Goal: Transaction & Acquisition: Purchase product/service

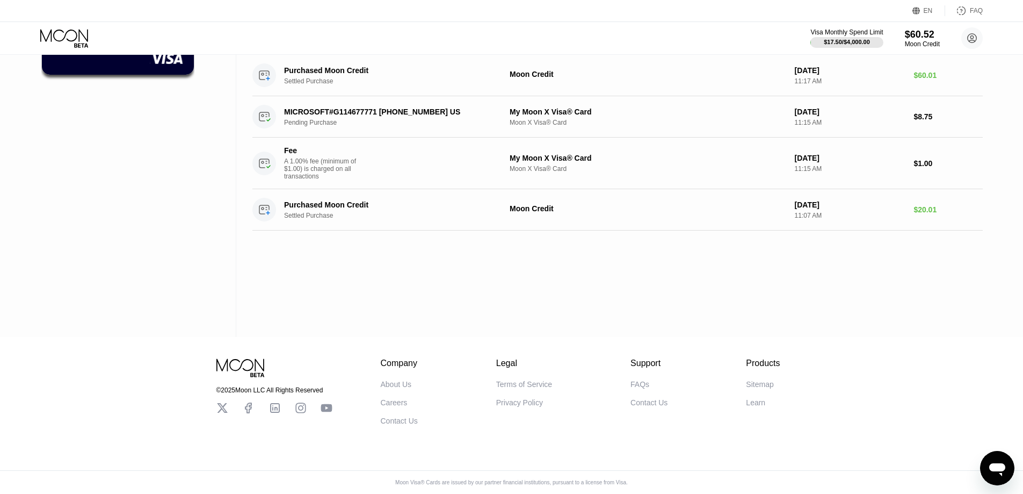
scroll to position [4, 0]
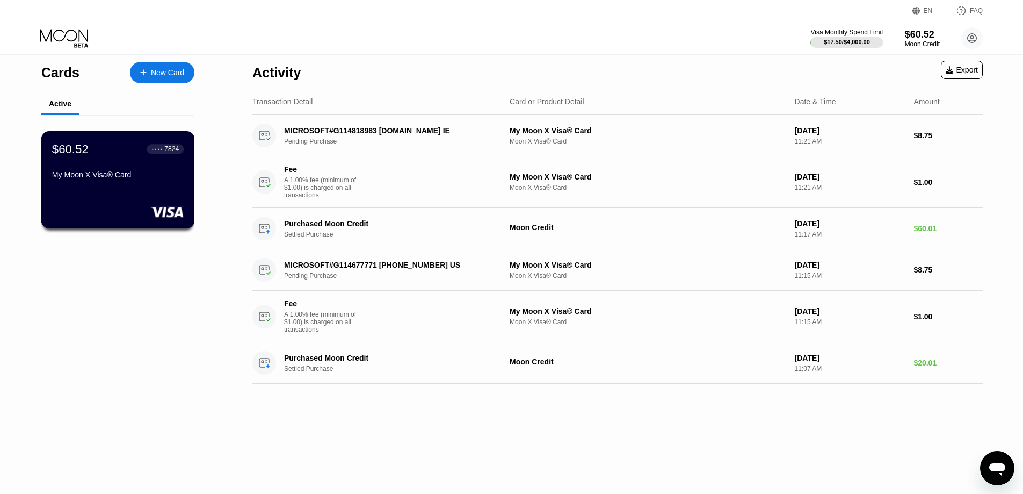
click at [173, 176] on div "My Moon X Visa® Card" at bounding box center [118, 174] width 132 height 9
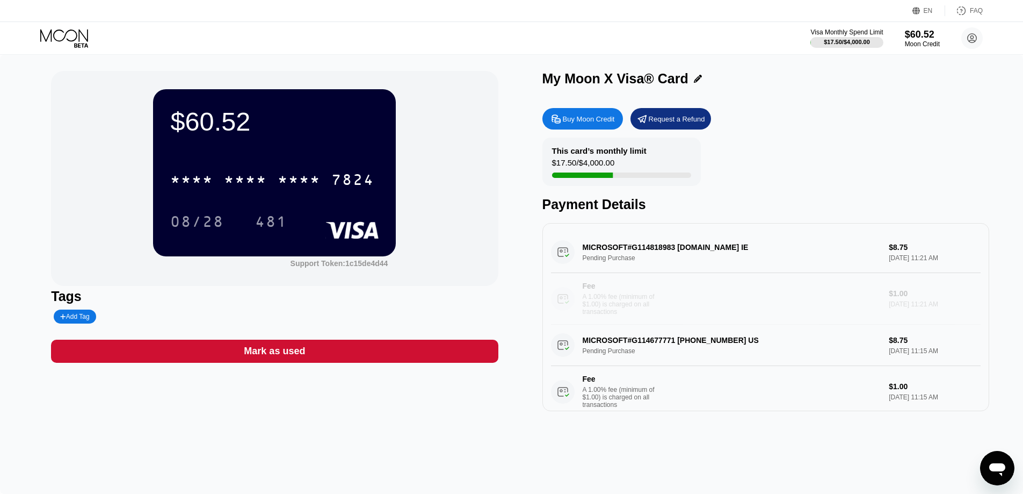
drag, startPoint x: 900, startPoint y: 302, endPoint x: 527, endPoint y: 225, distance: 381.3
click at [527, 225] on div "$60.52 * * * * * * * * * * * * 7824 08/28 481 Support Token: 1c15de4d44 Tags Ad…" at bounding box center [511, 241] width 921 height 340
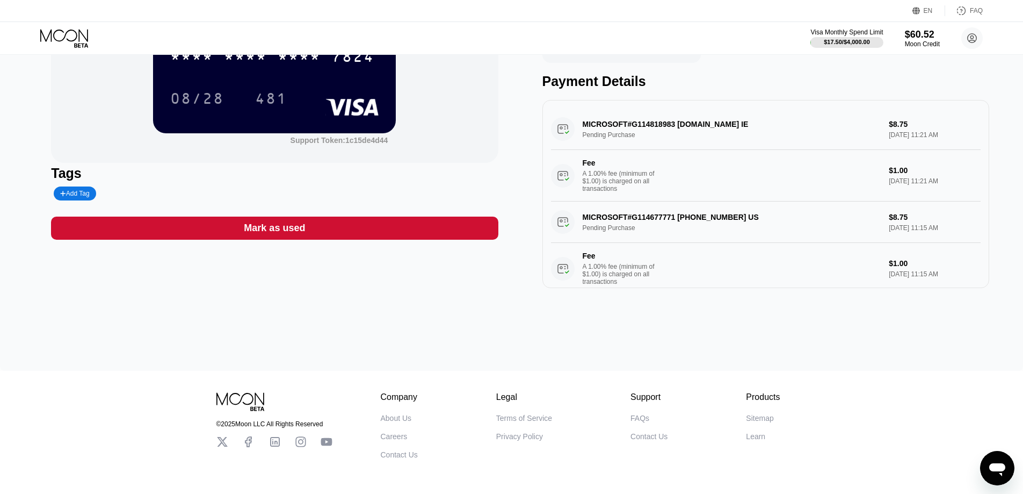
scroll to position [57, 0]
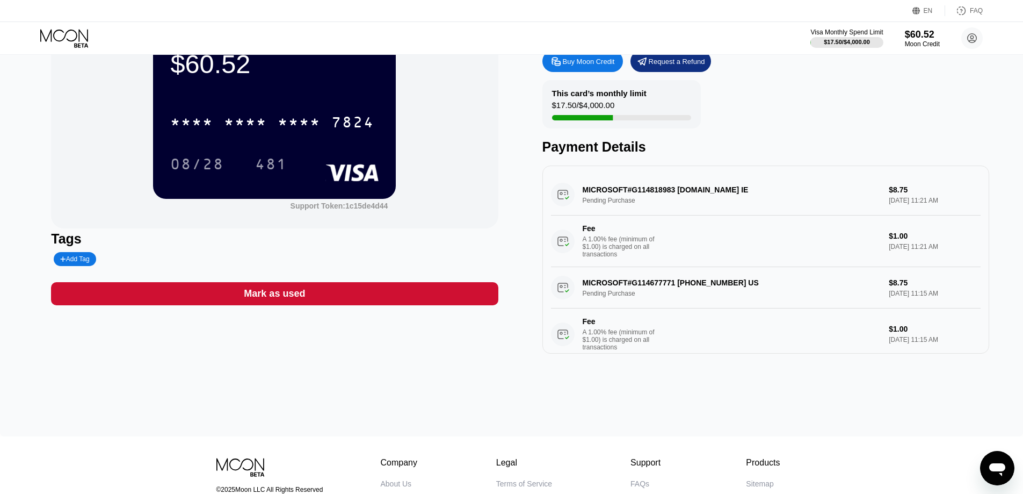
click at [44, 45] on icon at bounding box center [65, 38] width 50 height 19
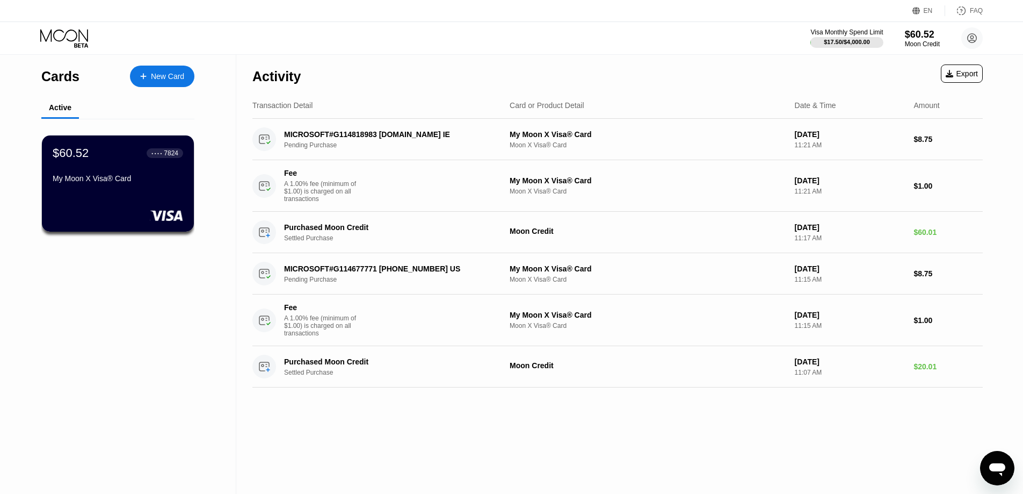
click at [167, 83] on div "New Card" at bounding box center [162, 76] width 64 height 21
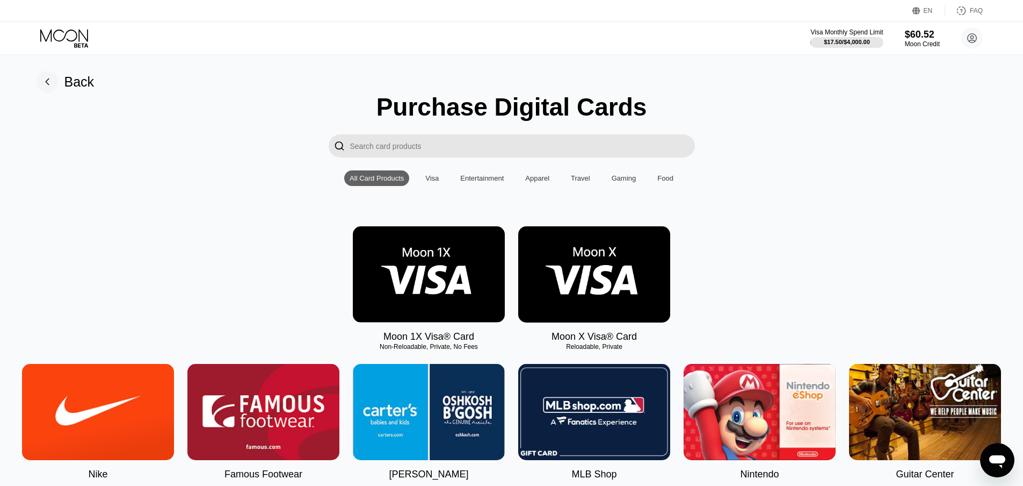
click at [601, 301] on img at bounding box center [594, 274] width 152 height 96
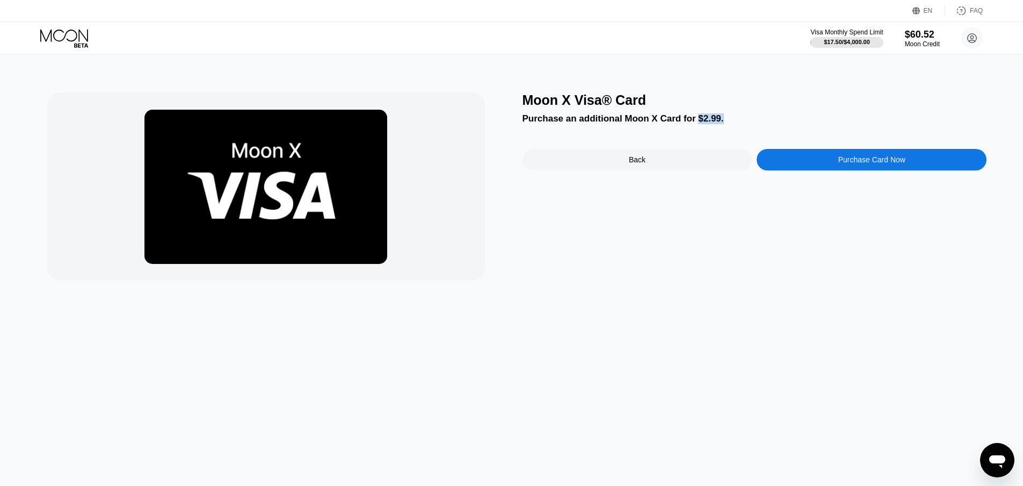
drag, startPoint x: 690, startPoint y: 121, endPoint x: 719, endPoint y: 118, distance: 28.6
click at [719, 118] on div "Purchase an additional Moon X Card for $2.99." at bounding box center [755, 118] width 465 height 11
click at [725, 118] on div "Purchase an additional Moon X Card for $2.99." at bounding box center [755, 118] width 465 height 11
click at [871, 154] on div "Purchase Card Now" at bounding box center [872, 159] width 230 height 21
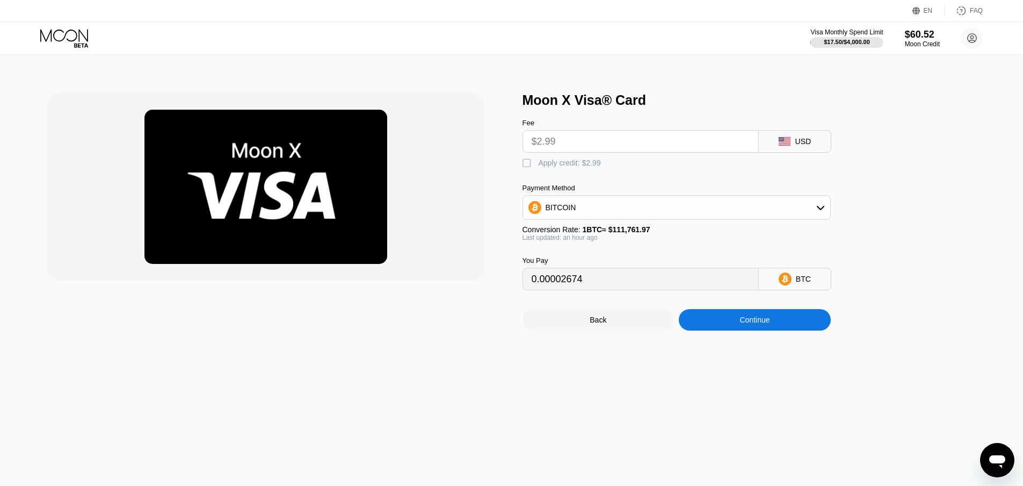
click at [567, 167] on div "Apply credit: $2.99" at bounding box center [570, 162] width 62 height 9
type input "0"
click at [605, 330] on div "Back" at bounding box center [599, 319] width 152 height 21
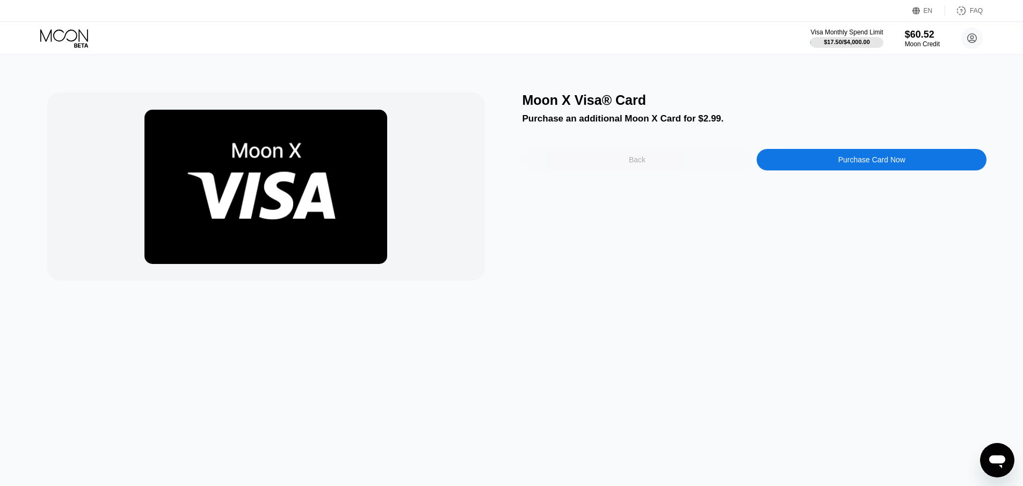
click at [609, 155] on div "Back" at bounding box center [638, 159] width 230 height 21
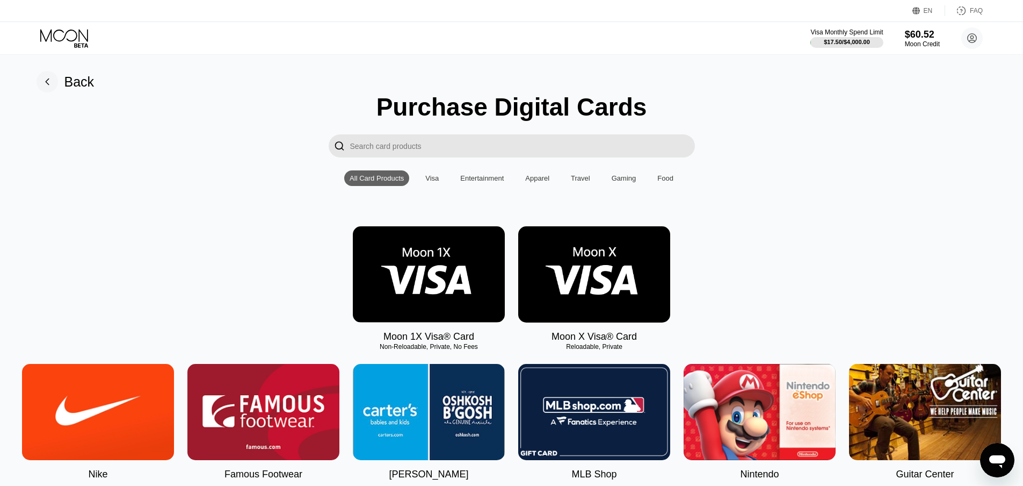
click at [599, 276] on img at bounding box center [594, 274] width 152 height 96
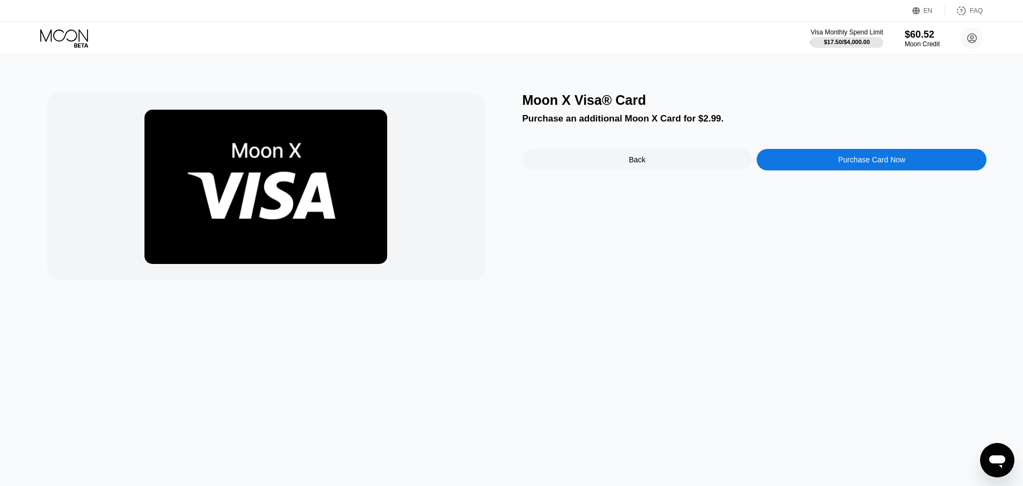
click at [831, 162] on div "Purchase Card Now" at bounding box center [872, 159] width 230 height 21
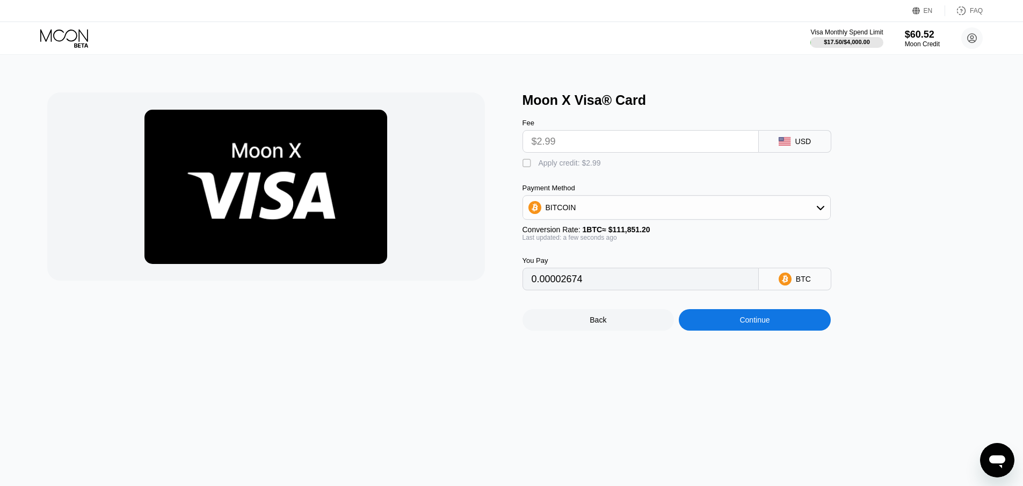
click at [582, 164] on div "Apply credit: $2.99" at bounding box center [570, 162] width 62 height 9
type input "0"
click at [594, 218] on div "BITCOIN" at bounding box center [676, 207] width 307 height 21
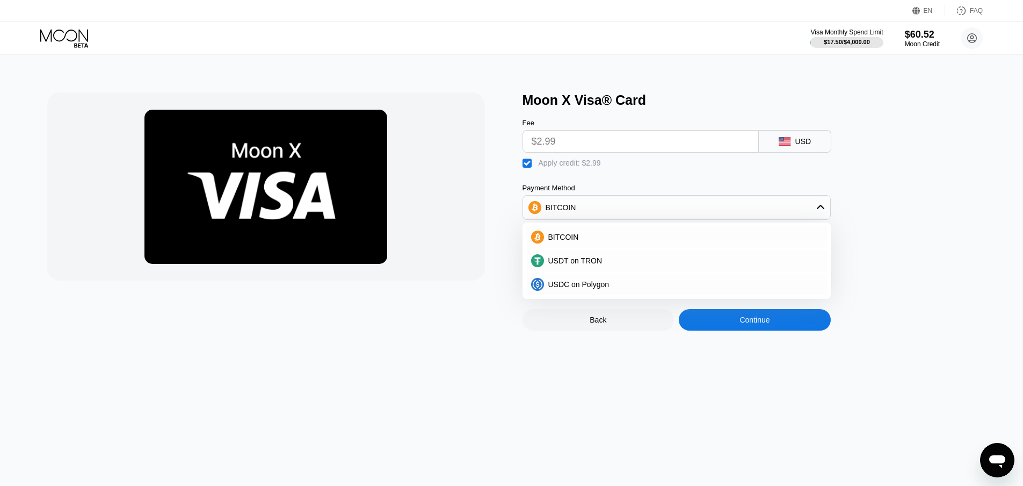
click at [484, 317] on div at bounding box center [279, 211] width 465 height 238
click at [535, 82] on div "Moon X Visa® Card Fee $2.99 USD  Apply credit: $2.99 Payment Method BITCOIN BI…" at bounding box center [512, 270] width 1032 height 431
click at [555, 106] on div "Moon X Visa® Card" at bounding box center [755, 100] width 465 height 16
click at [768, 324] on div "Continue" at bounding box center [755, 319] width 30 height 9
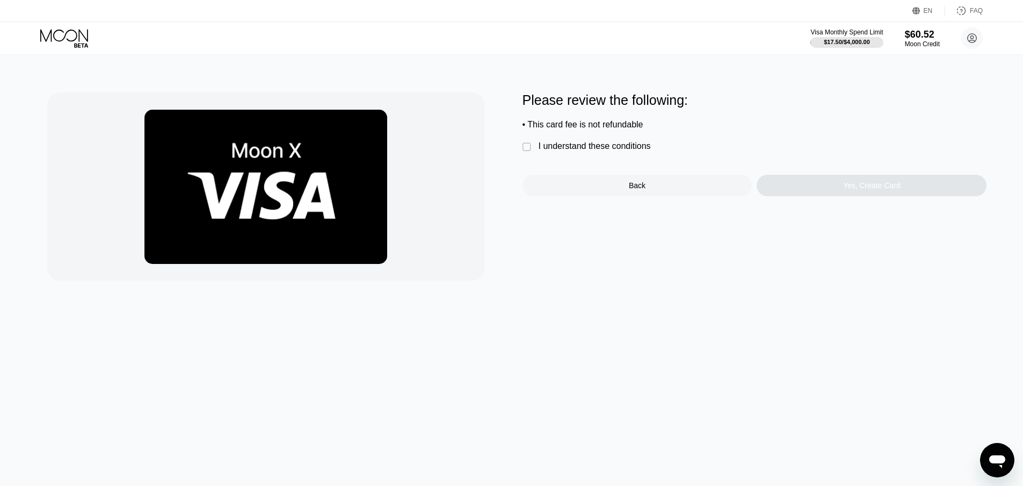
click at [564, 151] on div "I understand these conditions" at bounding box center [595, 146] width 112 height 10
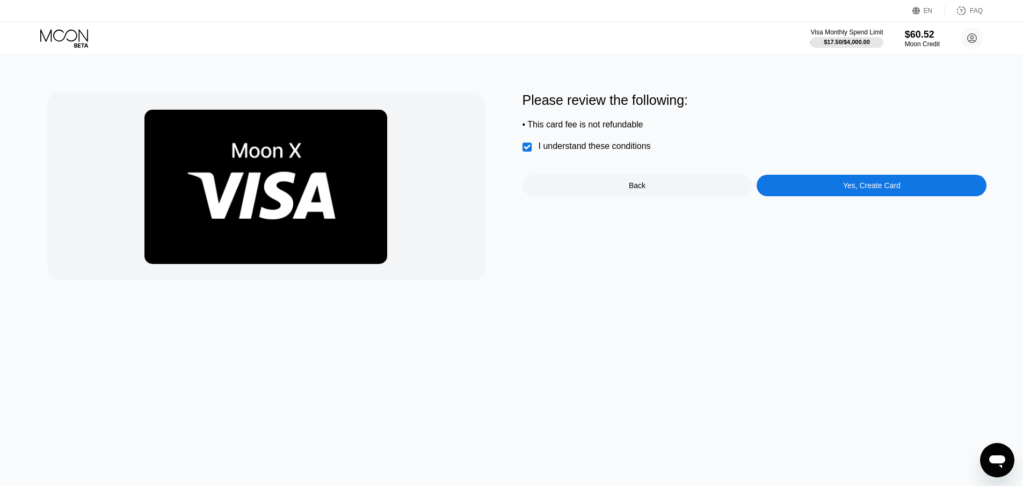
click at [860, 190] on div "Yes, Create Card" at bounding box center [872, 185] width 57 height 9
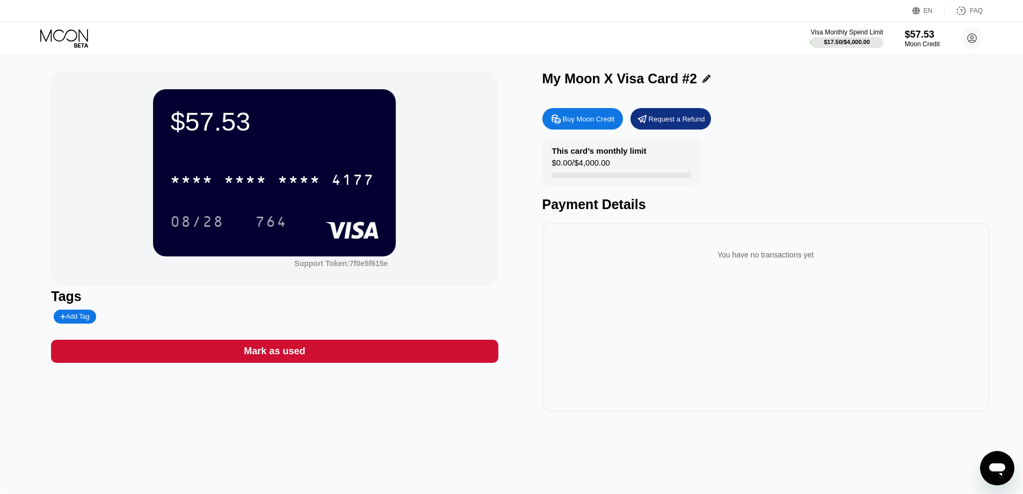
click at [73, 46] on icon at bounding box center [65, 38] width 50 height 19
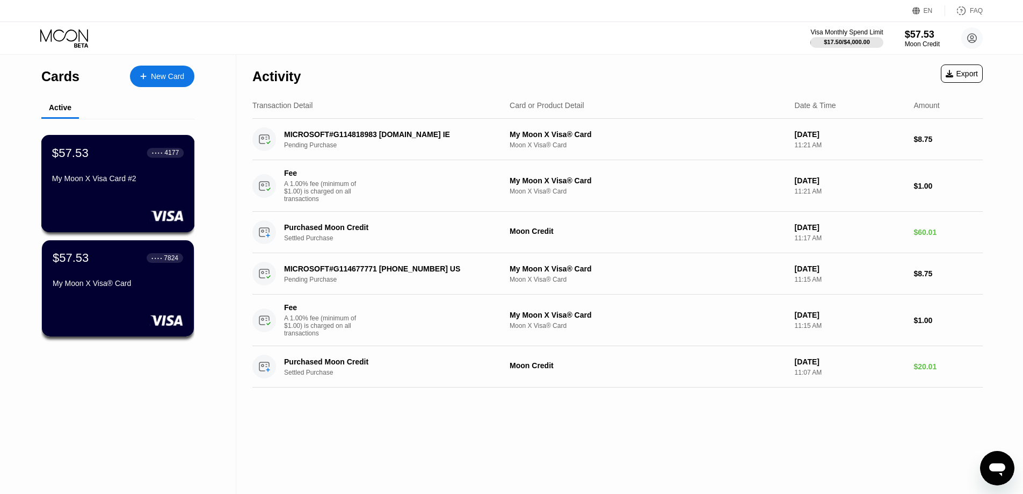
click at [166, 170] on div "$57.53 ● ● ● ● 4177 My Moon X Visa Card #2" at bounding box center [118, 166] width 132 height 41
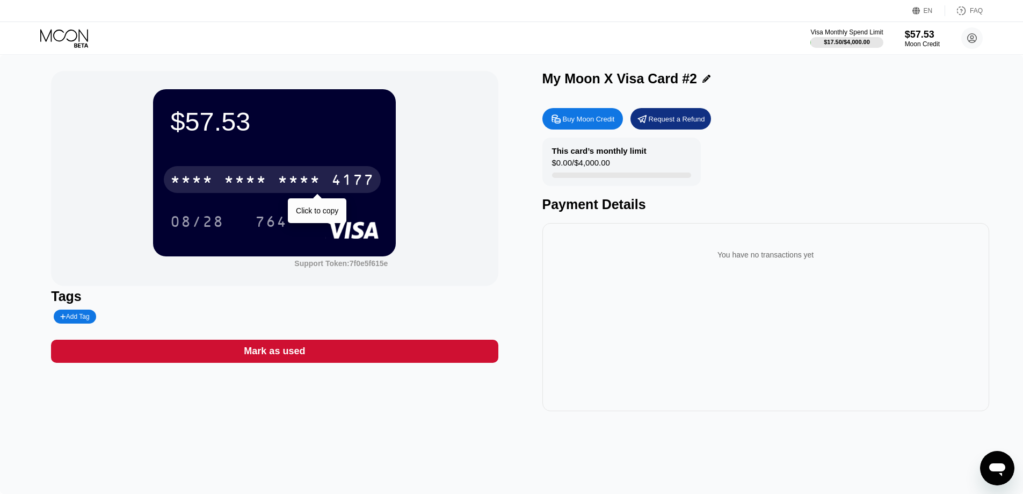
click at [278, 174] on div "* * * *" at bounding box center [299, 180] width 43 height 17
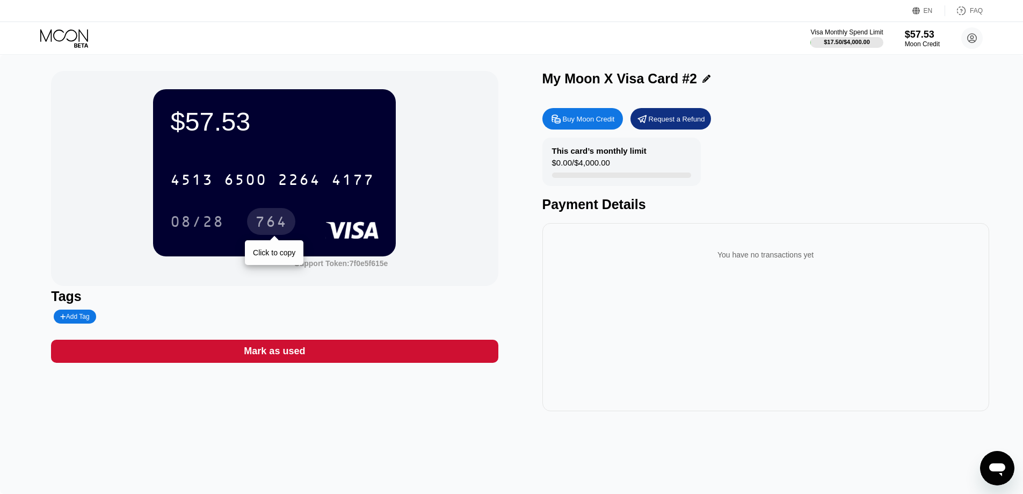
click at [270, 212] on div "764" at bounding box center [271, 221] width 48 height 27
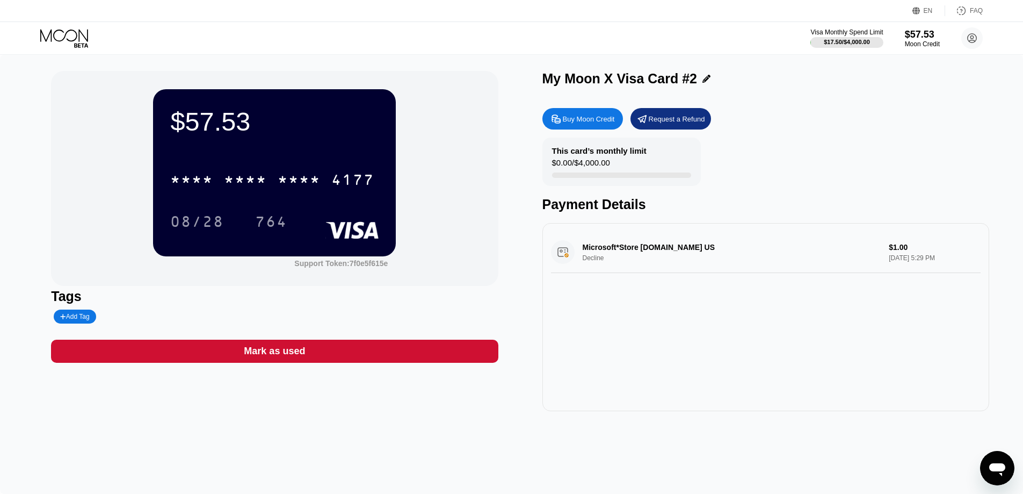
click at [272, 222] on div "764" at bounding box center [271, 222] width 32 height 17
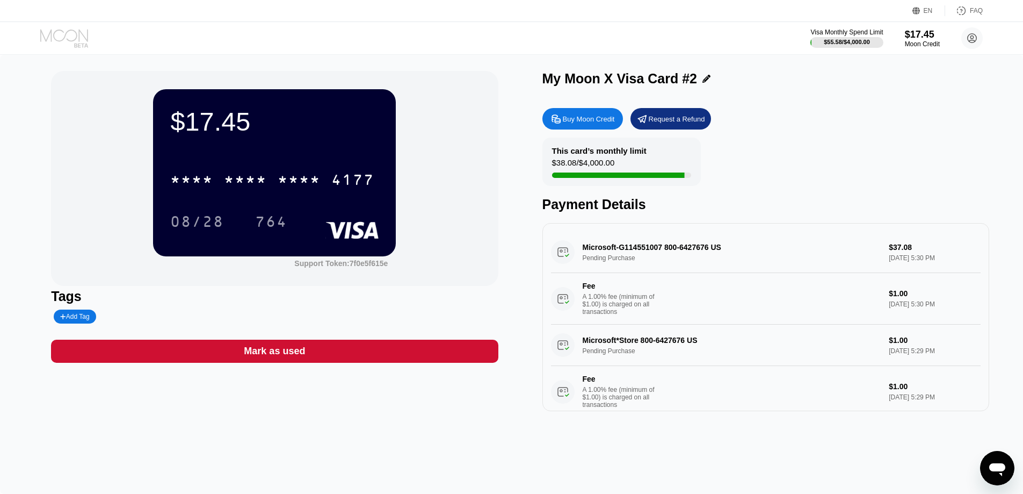
click at [80, 39] on icon at bounding box center [64, 35] width 48 height 12
